Goal: Task Accomplishment & Management: Complete application form

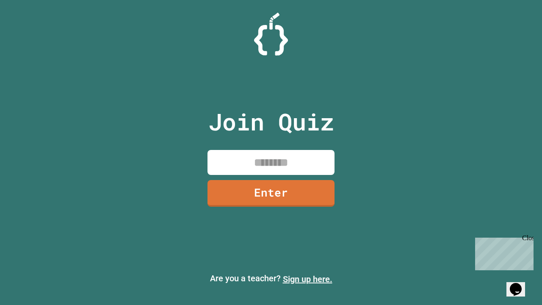
click at [308, 279] on link "Sign up here." at bounding box center [308, 279] width 50 height 10
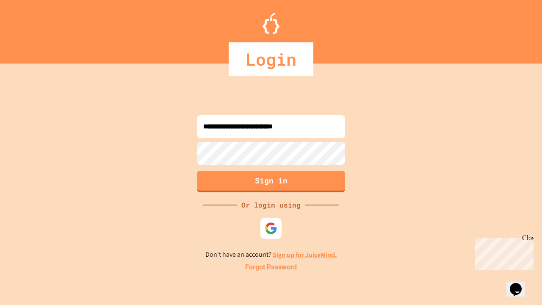
type input "**********"
